Goal: Information Seeking & Learning: Find specific fact

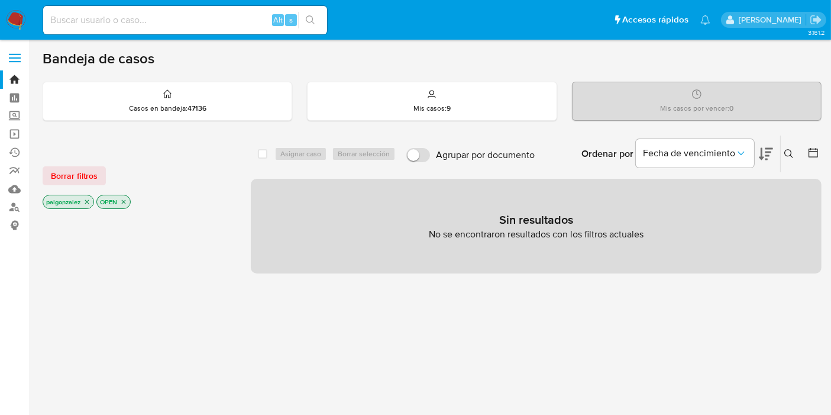
click at [205, 15] on input at bounding box center [185, 19] width 284 height 15
paste input "2685641884."
type input "2685641884"
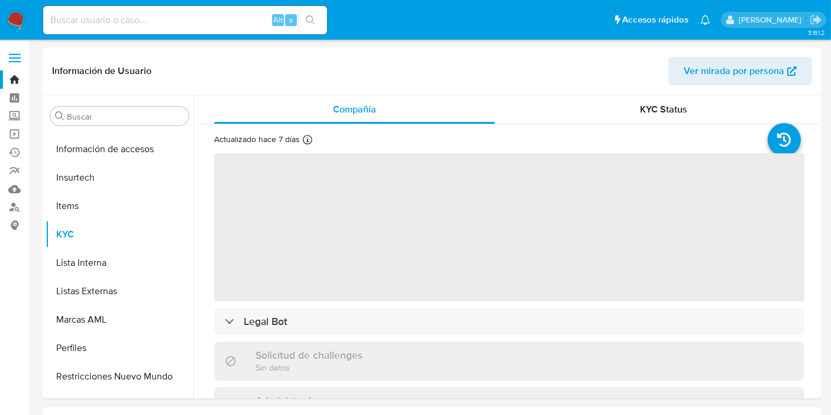
scroll to position [556, 0]
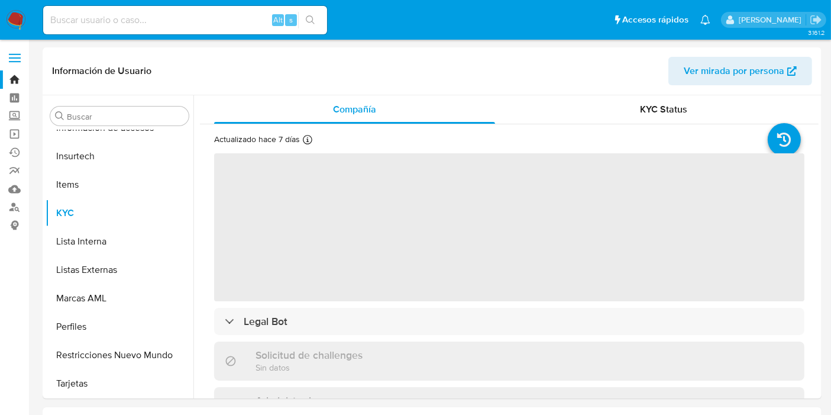
select select "10"
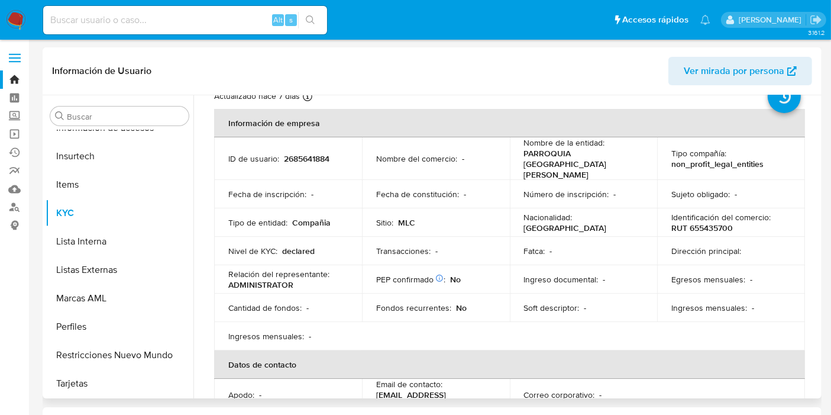
scroll to position [0, 0]
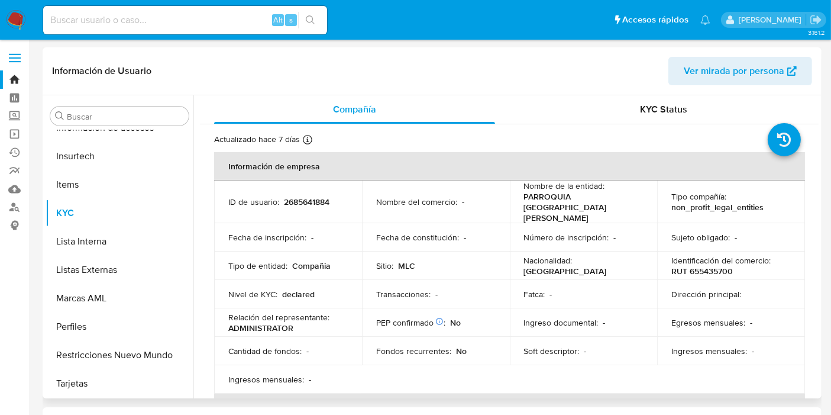
drag, startPoint x: 541, startPoint y: 210, endPoint x: 526, endPoint y: 195, distance: 21.3
click at [524, 193] on p "PARROQUIA [GEOGRAPHIC_DATA][PERSON_NAME]" at bounding box center [581, 207] width 115 height 32
copy p "[PERSON_NAME] NUESTRA [PERSON_NAME][GEOGRAPHIC_DATA]"
drag, startPoint x: 734, startPoint y: 267, endPoint x: 667, endPoint y: 271, distance: 66.9
click at [667, 271] on td "Identificación del comercio : RUT 655435700" at bounding box center [731, 265] width 148 height 28
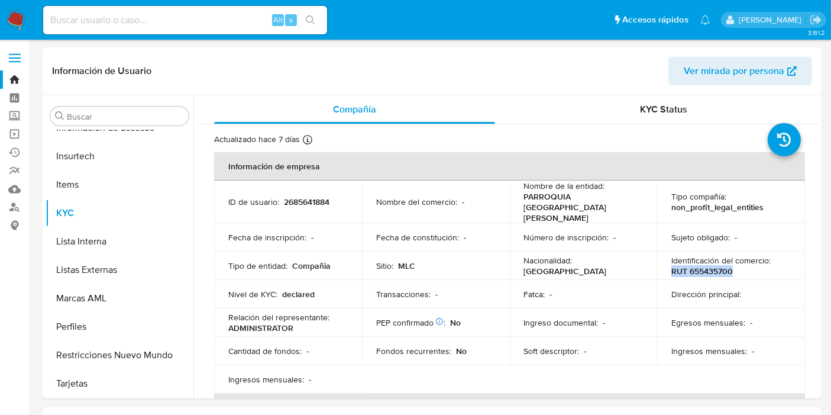
copy p "RUT 655435700"
click at [649, 119] on div "KYC Status" at bounding box center [663, 109] width 281 height 28
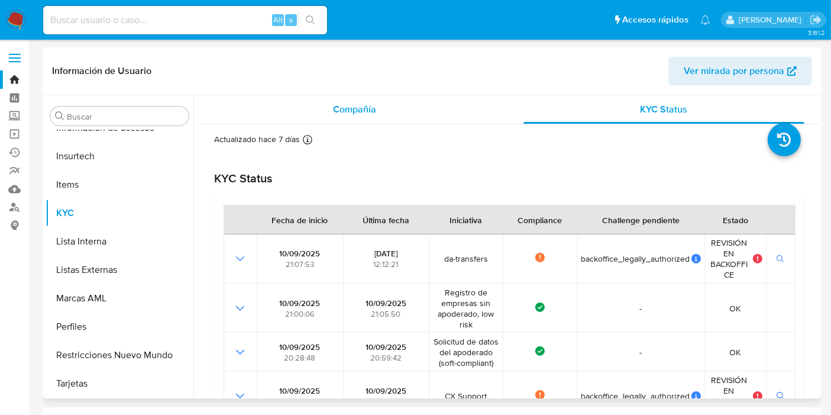
click at [368, 117] on div "Compañía" at bounding box center [354, 109] width 281 height 28
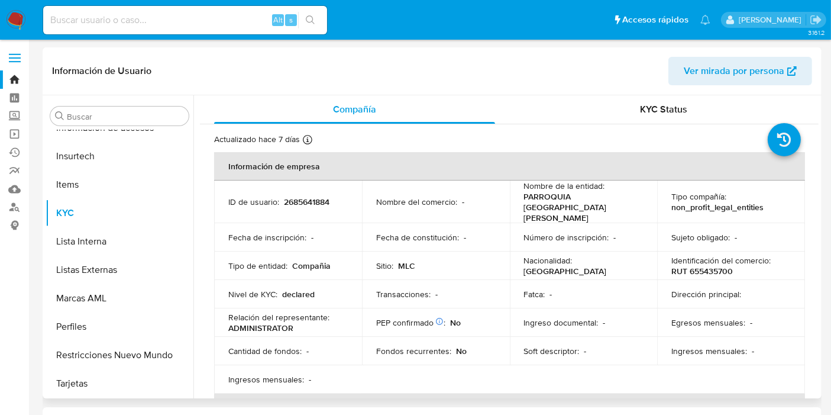
drag, startPoint x: 558, startPoint y: 220, endPoint x: 514, endPoint y: 196, distance: 49.7
click at [514, 196] on td "Nombre de la entidad : PARROQUIA [GEOGRAPHIC_DATA][PERSON_NAME]" at bounding box center [584, 201] width 148 height 43
copy p "PARROQUIA [GEOGRAPHIC_DATA][PERSON_NAME]"
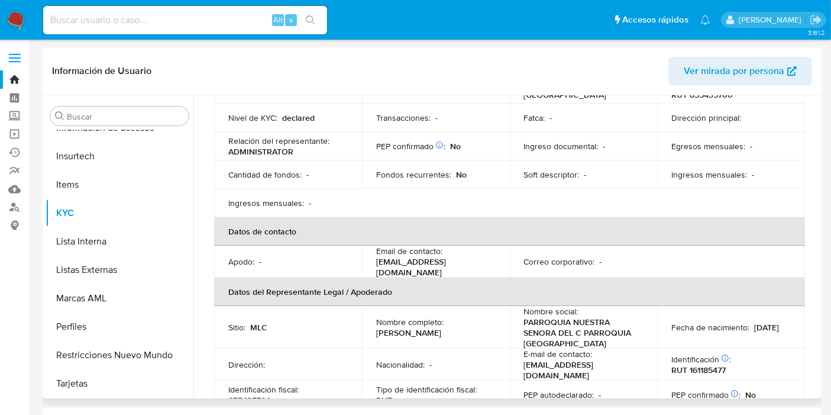
scroll to position [197, 0]
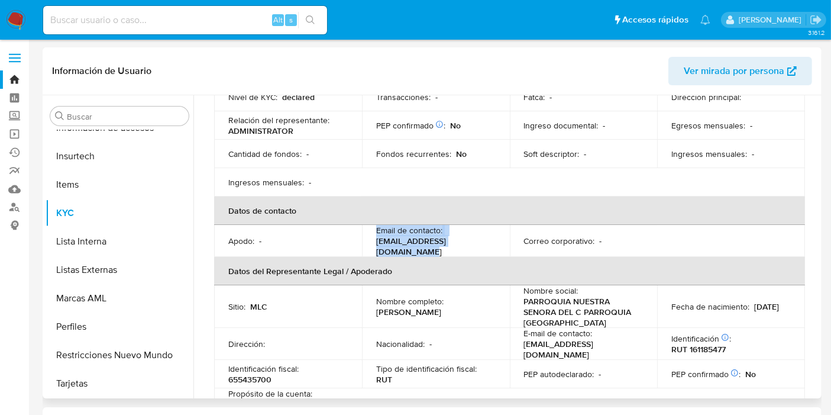
drag, startPoint x: 487, startPoint y: 245, endPoint x: 374, endPoint y: 235, distance: 114.0
click at [374, 235] on td "Email de contacto : [EMAIL_ADDRESS][DOMAIN_NAME]" at bounding box center [436, 241] width 148 height 32
copy div "Email de contacto : [EMAIL_ADDRESS][DOMAIN_NAME]"
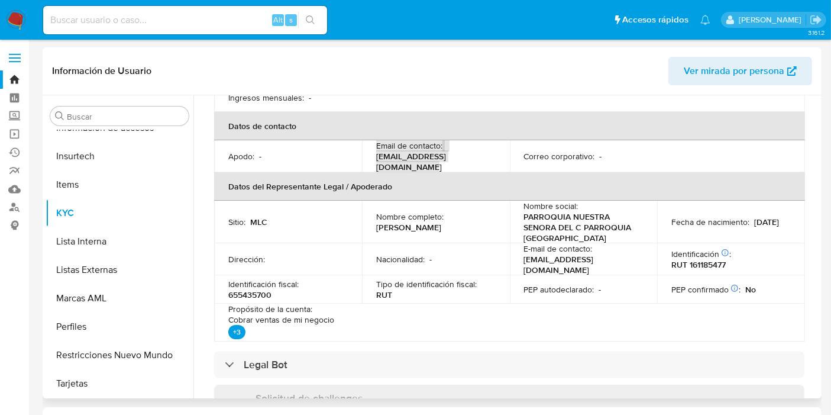
scroll to position [394, 0]
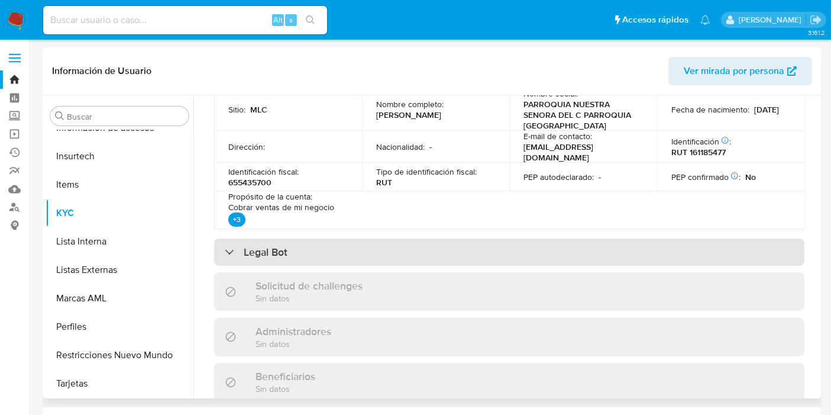
click at [263, 245] on h3 "Legal Bot" at bounding box center [266, 251] width 44 height 13
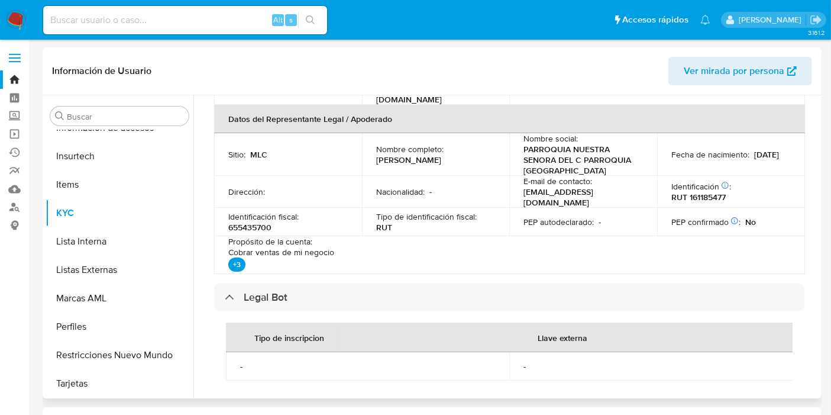
scroll to position [328, 0]
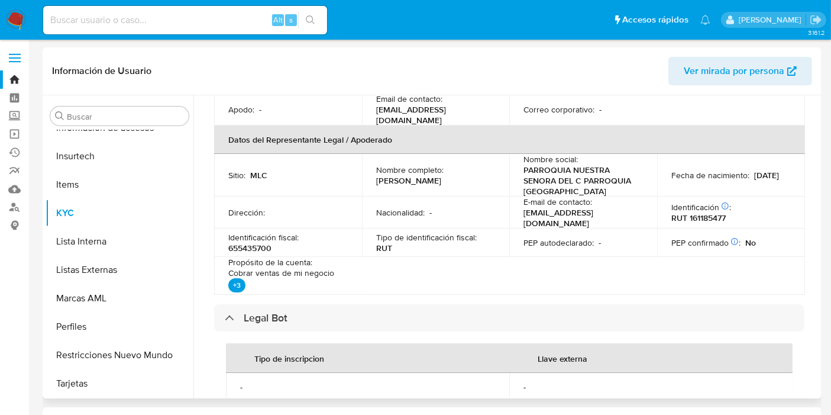
drag, startPoint x: 407, startPoint y: 183, endPoint x: 378, endPoint y: 162, distance: 35.5
click at [378, 164] on div "Nombre completo : [PERSON_NAME]" at bounding box center [435, 174] width 119 height 21
copy div "ombre completo : [PERSON_NAME]"
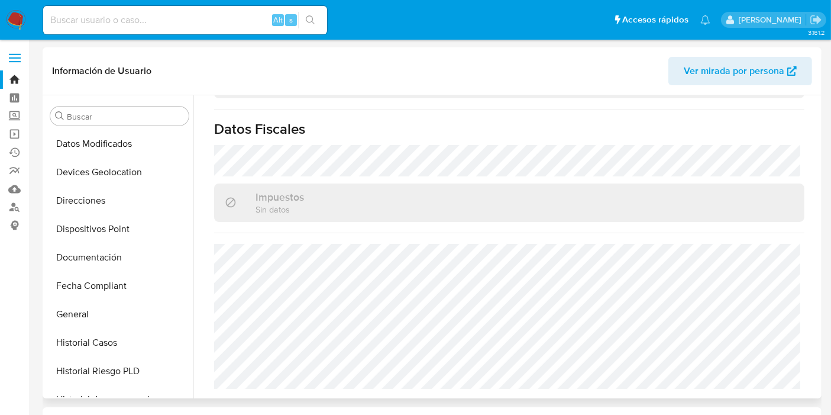
scroll to position [96, 0]
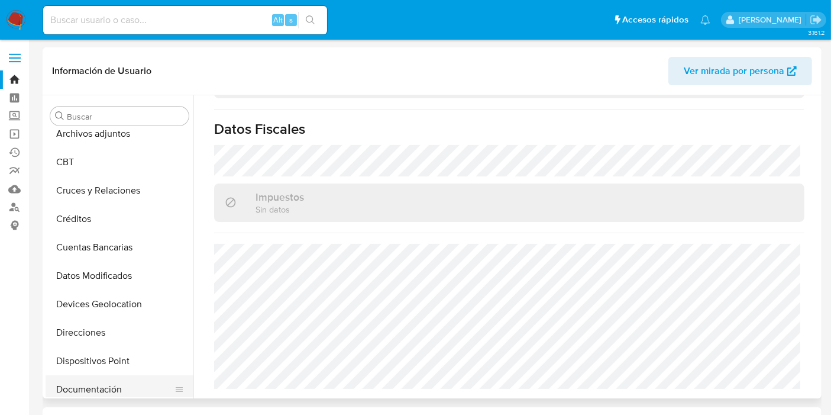
click at [95, 391] on button "Documentación" at bounding box center [115, 389] width 138 height 28
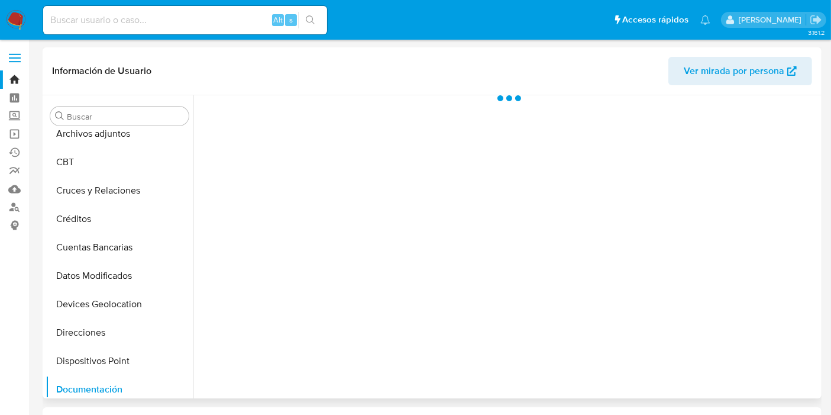
scroll to position [0, 0]
